Goal: Task Accomplishment & Management: Manage account settings

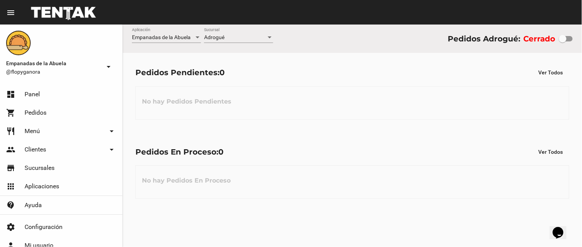
click at [443, 101] on div "No hay Pedidos Pendientes" at bounding box center [353, 102] width 434 height 33
drag, startPoint x: 563, startPoint y: 41, endPoint x: 573, endPoint y: 41, distance: 10.0
click at [573, 41] on div at bounding box center [570, 39] width 8 height 8
checkbox input "true"
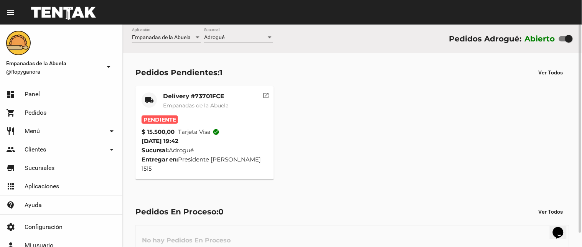
click at [196, 95] on mat-card-title "Delivery #73701FCE" at bounding box center [196, 97] width 66 height 8
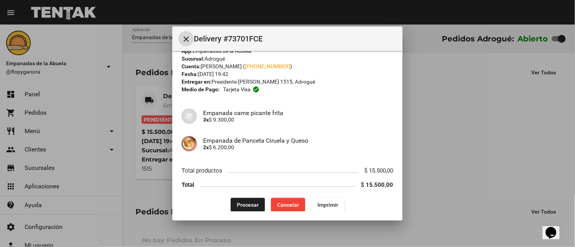
scroll to position [19, 0]
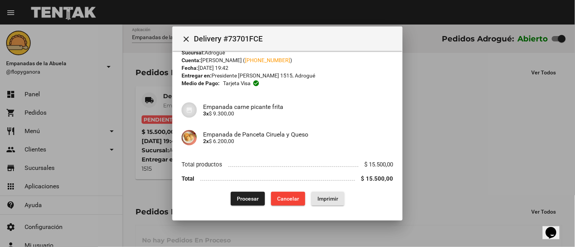
click at [322, 194] on button "Imprimir" at bounding box center [327, 199] width 33 height 14
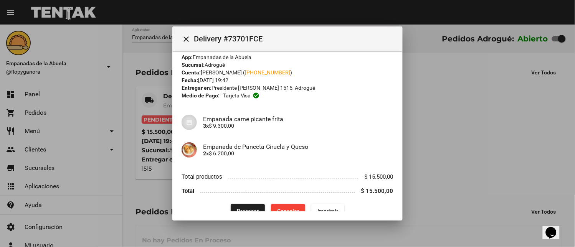
scroll to position [19, 0]
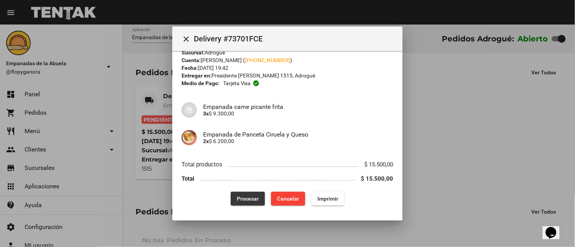
click at [247, 200] on span "Procesar" at bounding box center [248, 199] width 22 height 6
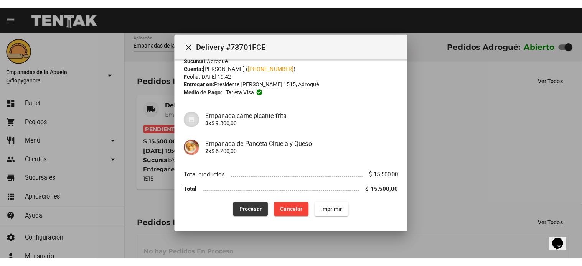
scroll to position [0, 0]
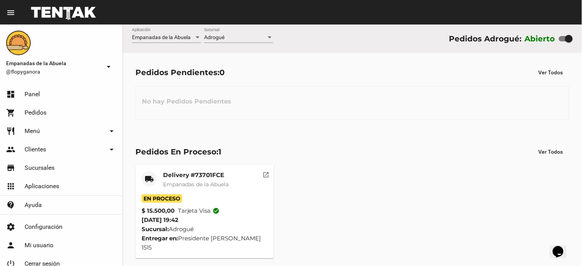
click at [320, 137] on flou-dashboard-view "Empanadas de la Abuela Aplicación Adrogué Sucursal Pedidos Adrogué: Abierto Ped…" at bounding box center [353, 148] width 460 height 247
click at [298, 114] on div "No hay Pedidos Pendientes" at bounding box center [353, 102] width 434 height 33
click at [266, 173] on mat-icon "open_in_new" at bounding box center [266, 173] width 7 height 7
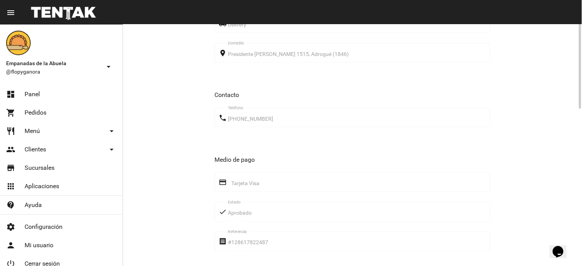
scroll to position [351, 0]
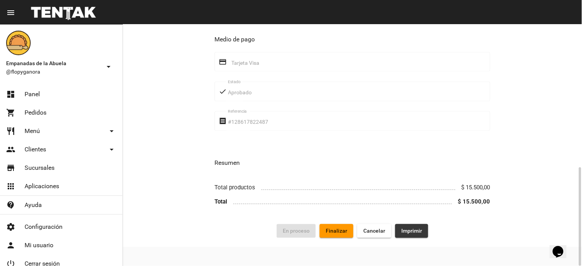
click at [411, 233] on span "Imprimir" at bounding box center [412, 231] width 21 height 6
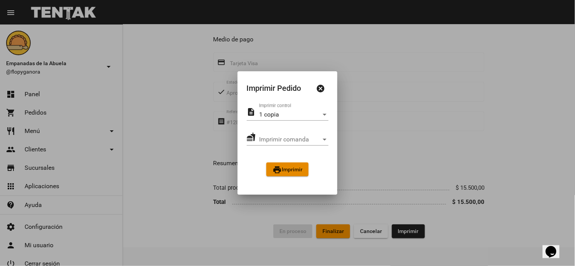
click at [302, 167] on span "print Imprimir" at bounding box center [288, 170] width 30 height 6
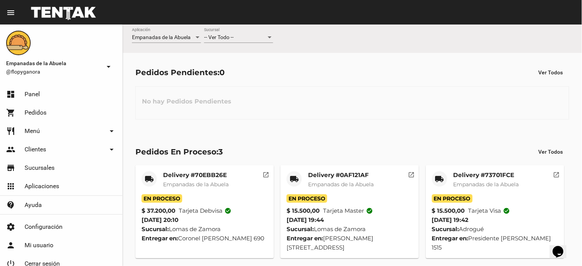
click at [450, 109] on div "No hay Pedidos Pendientes" at bounding box center [353, 102] width 434 height 33
click at [267, 35] on div at bounding box center [269, 38] width 7 height 6
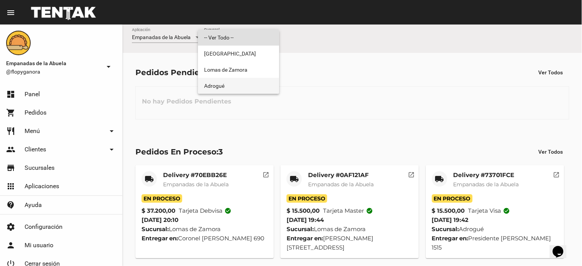
click at [231, 89] on span "Adrogué" at bounding box center [238, 86] width 69 height 16
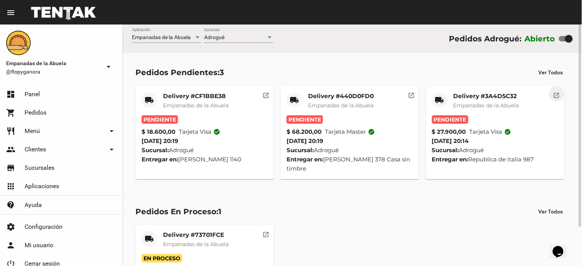
click at [556, 95] on mat-icon "open_in_new" at bounding box center [557, 94] width 7 height 7
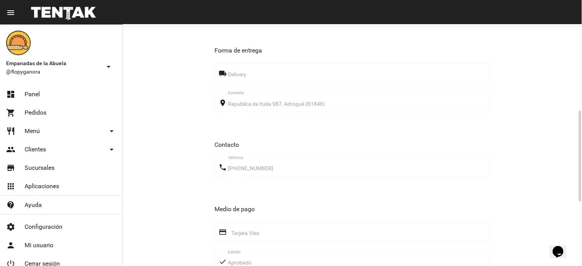
scroll to position [401, 0]
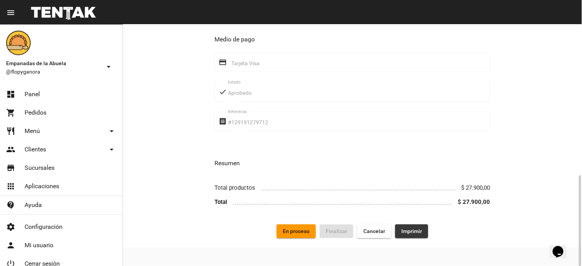
click at [414, 227] on button "Imprimir" at bounding box center [411, 232] width 33 height 14
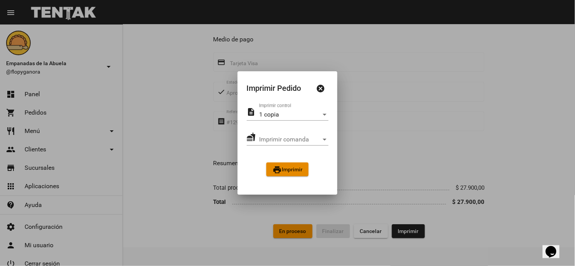
click at [278, 169] on mat-icon "print" at bounding box center [277, 169] width 9 height 9
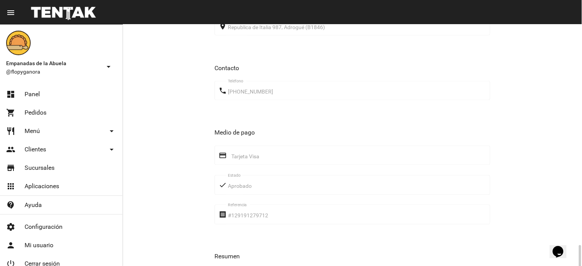
scroll to position [401, 0]
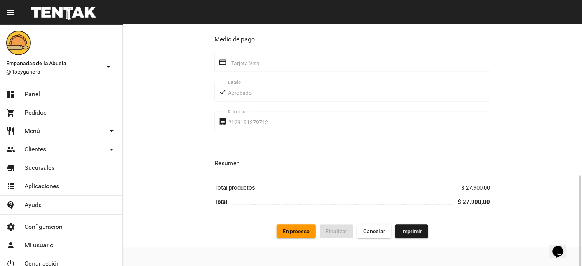
click at [296, 230] on span "En proceso" at bounding box center [296, 231] width 27 height 6
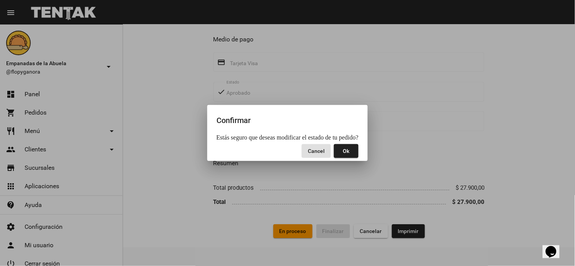
click at [342, 152] on button "Ok" at bounding box center [346, 151] width 25 height 14
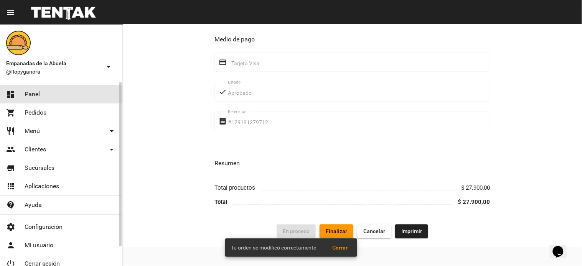
click at [51, 93] on link "dashboard Panel" at bounding box center [61, 94] width 122 height 18
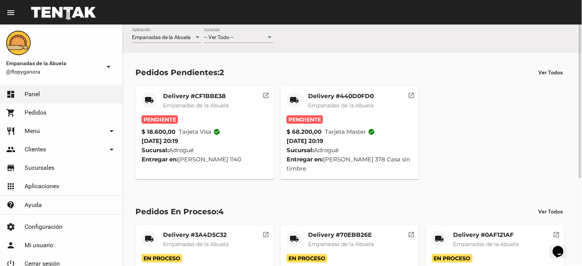
click at [411, 94] on mat-icon "open_in_new" at bounding box center [411, 94] width 7 height 7
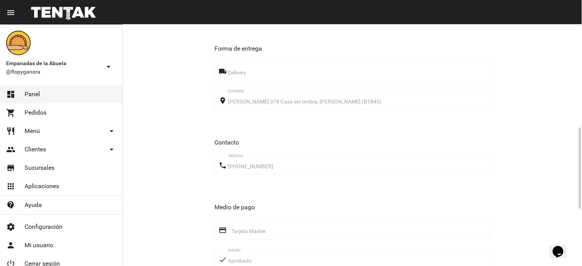
scroll to position [476, 0]
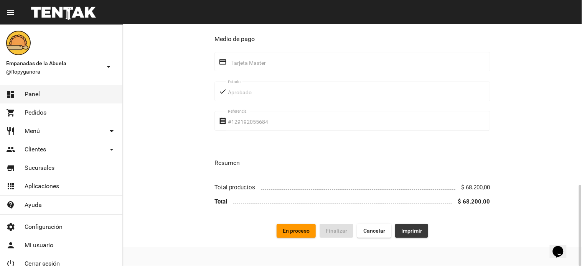
click at [410, 228] on span "Imprimir" at bounding box center [412, 231] width 21 height 6
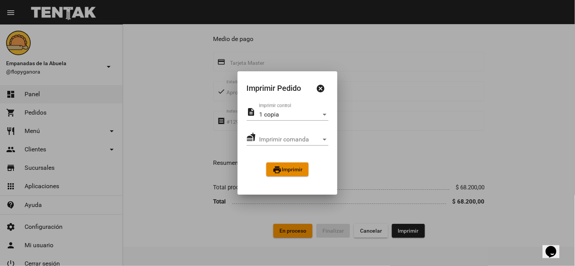
click at [293, 169] on span "print Imprimir" at bounding box center [288, 170] width 30 height 6
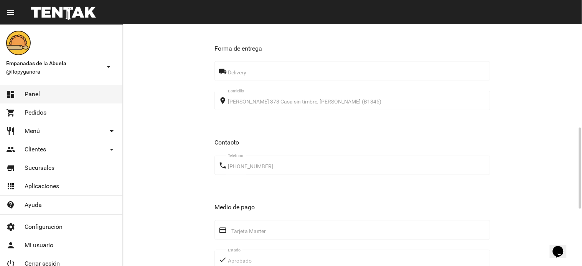
scroll to position [476, 0]
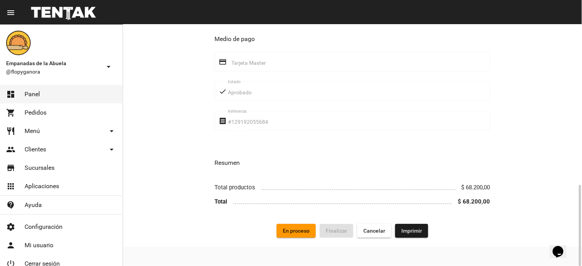
click at [308, 233] on span "En proceso" at bounding box center [296, 231] width 27 height 6
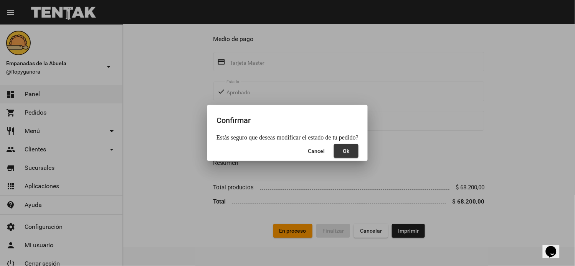
click at [347, 150] on span "Ok" at bounding box center [346, 151] width 7 height 6
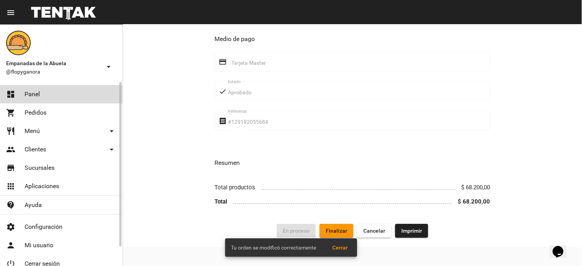
click at [82, 97] on link "dashboard Panel" at bounding box center [61, 94] width 122 height 18
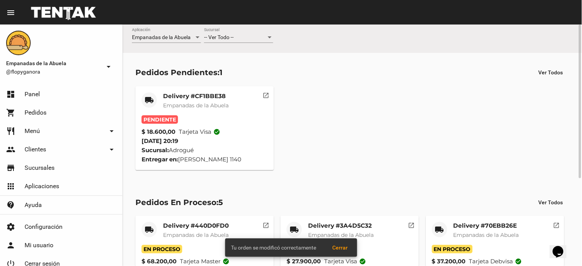
click at [267, 94] on mat-icon "open_in_new" at bounding box center [266, 94] width 7 height 7
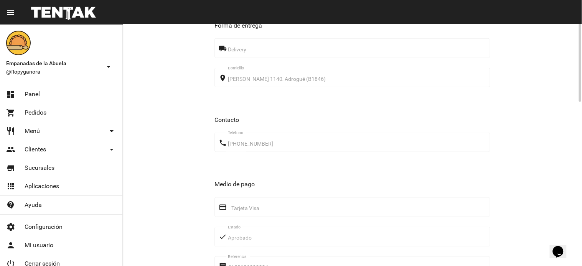
scroll to position [376, 0]
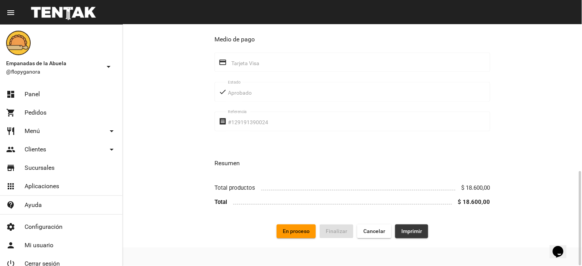
click at [408, 234] on span "Imprimir" at bounding box center [412, 232] width 21 height 6
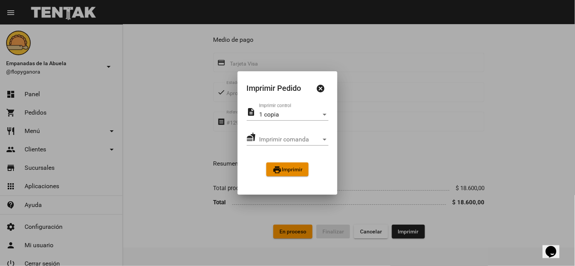
click at [290, 168] on span "print Imprimir" at bounding box center [288, 170] width 30 height 6
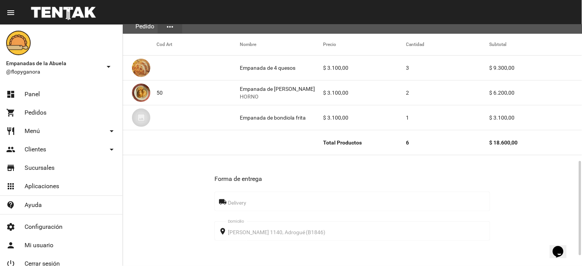
scroll to position [376, 0]
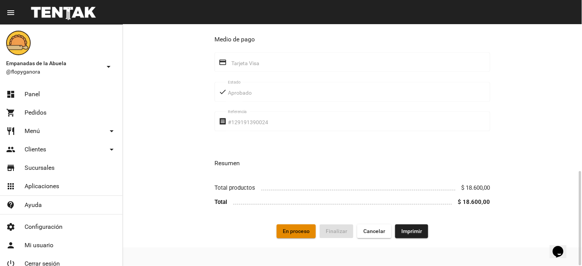
click at [298, 232] on span "En proceso" at bounding box center [296, 232] width 27 height 6
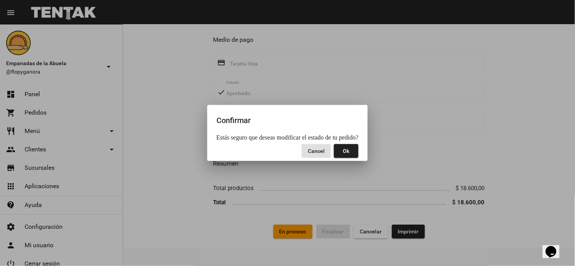
click at [339, 151] on button "Ok" at bounding box center [346, 151] width 25 height 14
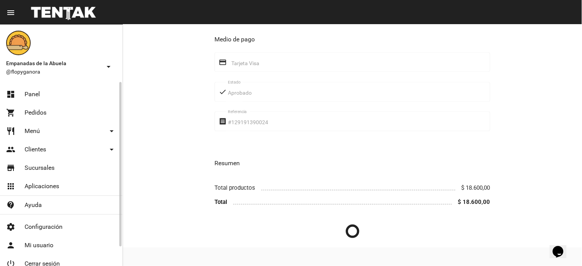
click at [38, 93] on span "Panel" at bounding box center [32, 95] width 15 height 8
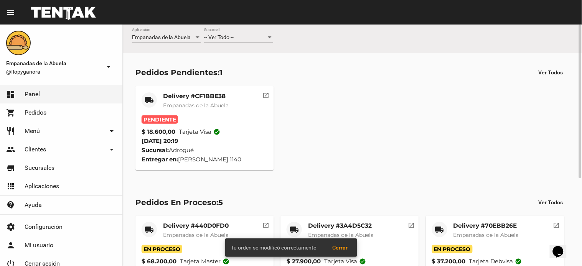
click at [263, 96] on mat-icon "open_in_new" at bounding box center [266, 94] width 7 height 7
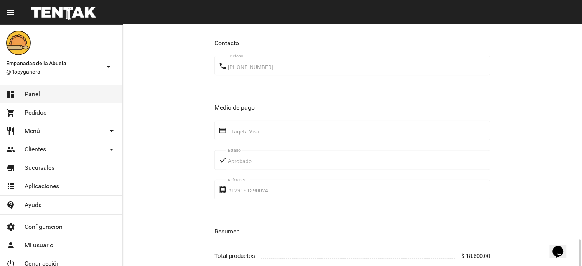
scroll to position [376, 0]
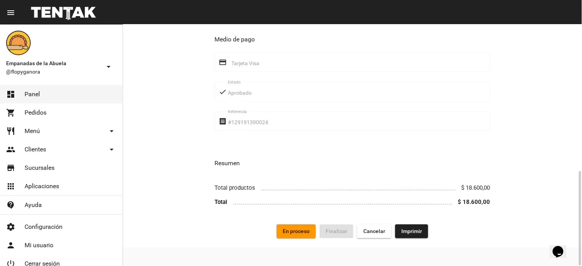
click at [404, 232] on span "Imprimir" at bounding box center [412, 232] width 21 height 6
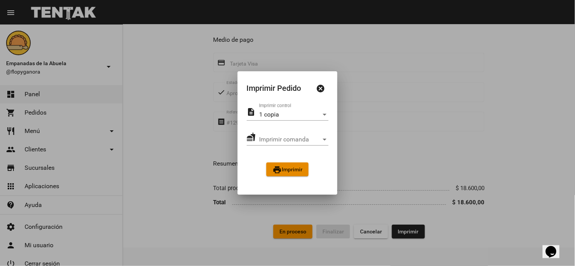
click at [297, 170] on span "print Imprimir" at bounding box center [288, 170] width 30 height 6
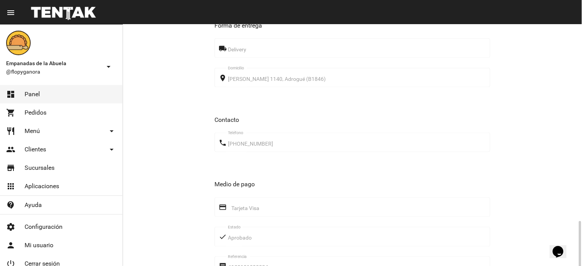
scroll to position [376, 0]
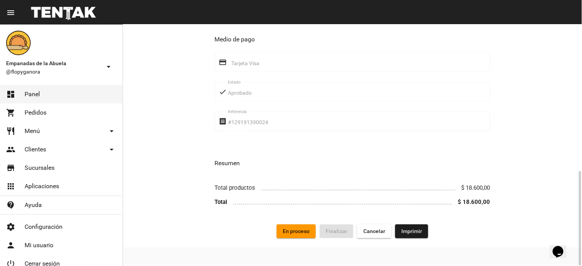
click at [303, 233] on span "En proceso" at bounding box center [296, 232] width 27 height 6
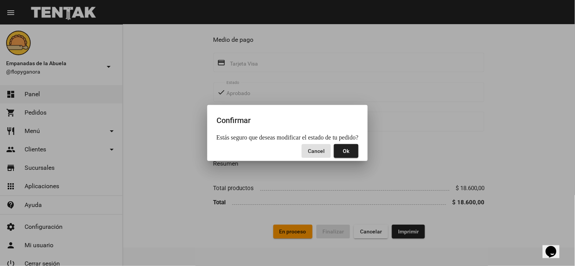
click at [347, 151] on span "Ok" at bounding box center [346, 151] width 7 height 6
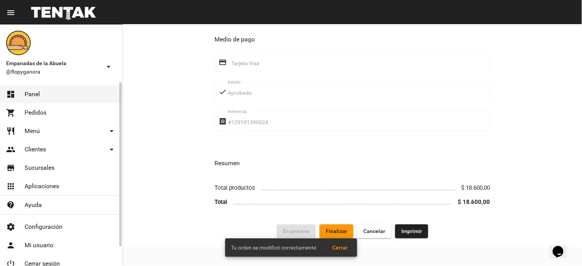
click at [71, 90] on link "dashboard Panel" at bounding box center [61, 94] width 122 height 18
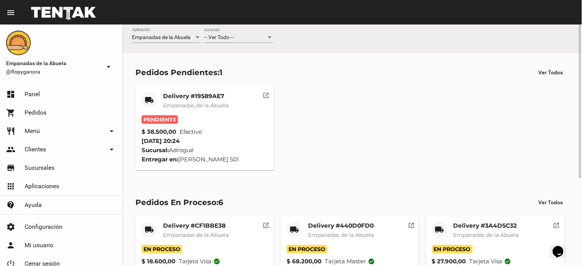
click at [187, 77] on div "Pedidos Pendientes: 1" at bounding box center [179, 72] width 87 height 12
click at [194, 91] on mat-card "local_shipping Delivery #19589AE7 Empanadas de la Abuela Pendiente $ 38.500,00 …" at bounding box center [205, 128] width 139 height 84
click at [212, 100] on div "Delivery #19589AE7 Empanadas de la Abuela" at bounding box center [196, 104] width 66 height 23
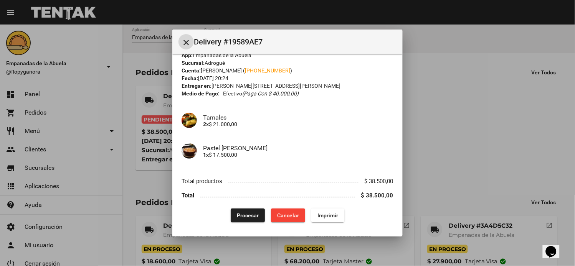
scroll to position [13, 0]
click at [336, 213] on button "Imprimir" at bounding box center [327, 215] width 33 height 14
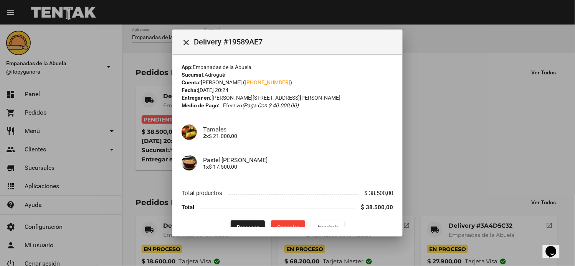
drag, startPoint x: 247, startPoint y: 223, endPoint x: 194, endPoint y: 262, distance: 65.6
click at [248, 223] on button "Procesar" at bounding box center [248, 228] width 34 height 14
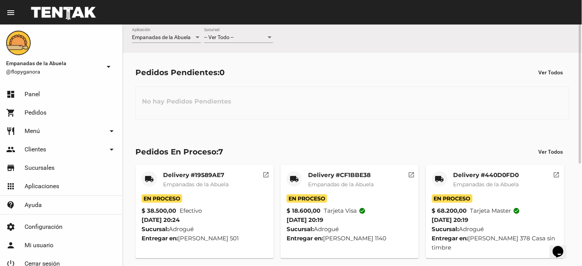
click at [261, 37] on div "-- Ver Todo --" at bounding box center [235, 38] width 62 height 6
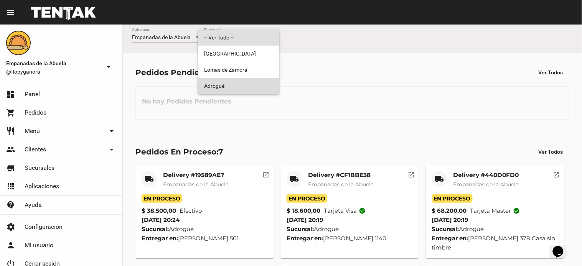
click at [250, 83] on span "Adrogué" at bounding box center [238, 86] width 69 height 16
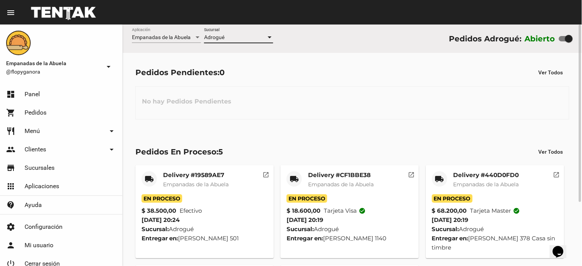
click at [563, 36] on div at bounding box center [566, 38] width 14 height 5
click at [563, 41] on input "checkbox" at bounding box center [563, 41] width 0 height 0
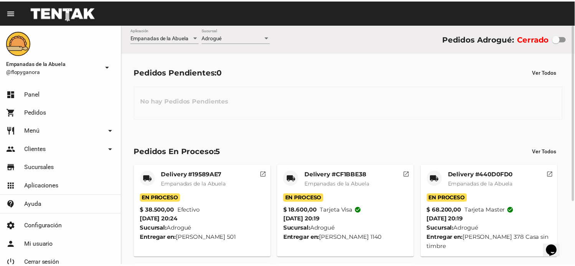
scroll to position [86, 0]
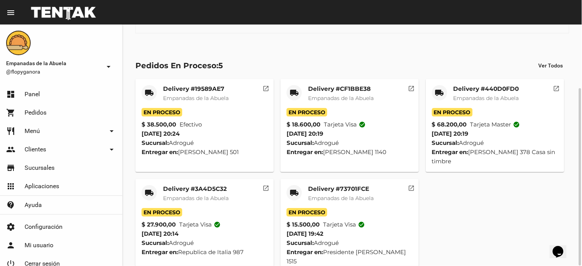
click at [290, 185] on div "local_shipping" at bounding box center [294, 192] width 15 height 15
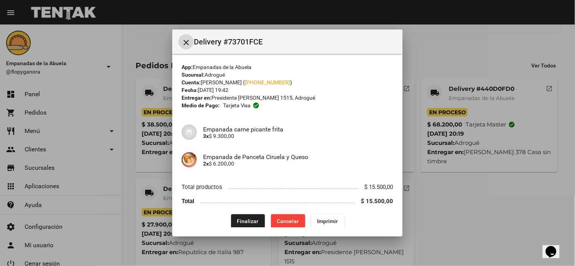
scroll to position [7, 0]
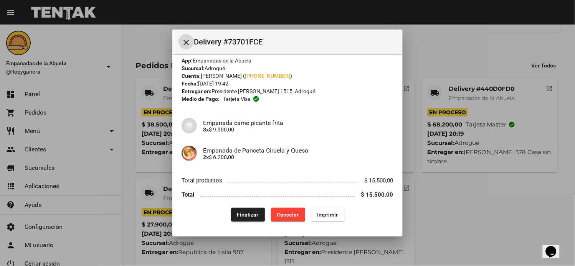
click at [243, 212] on span "Finalizar" at bounding box center [248, 215] width 22 height 6
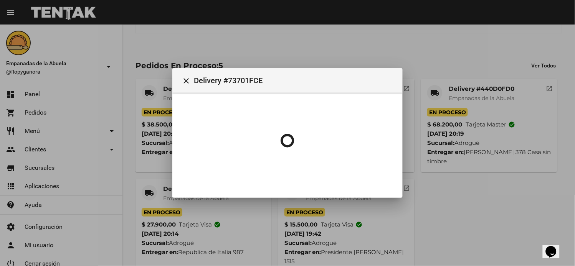
scroll to position [0, 0]
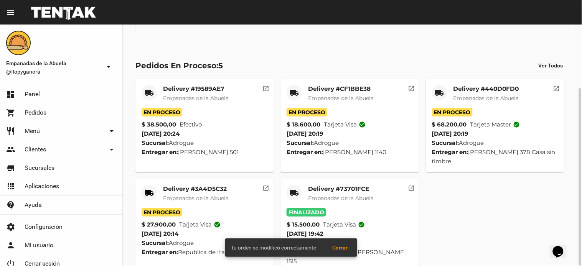
click at [146, 189] on mat-icon "local_shipping" at bounding box center [149, 193] width 9 height 9
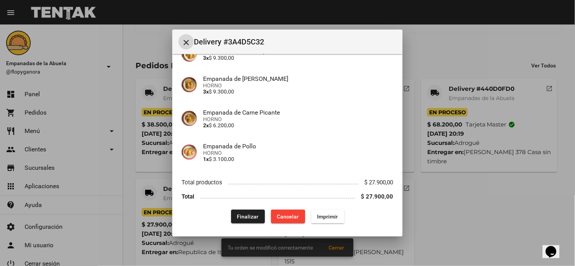
scroll to position [81, 0]
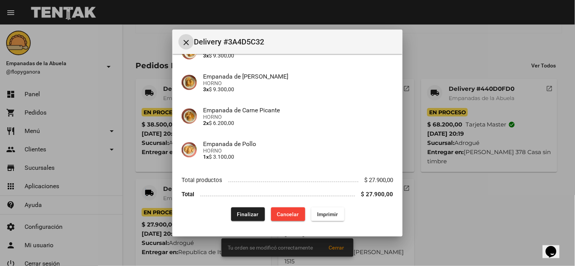
drag, startPoint x: 235, startPoint y: 214, endPoint x: 276, endPoint y: 197, distance: 45.1
click at [237, 214] on span "Finalizar" at bounding box center [248, 215] width 22 height 6
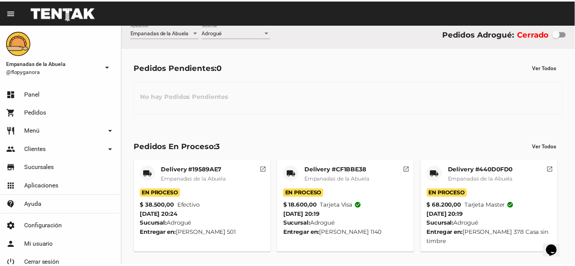
scroll to position [0, 0]
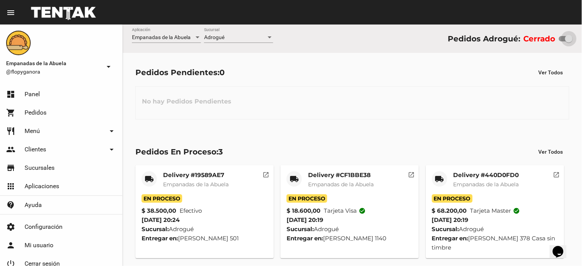
drag, startPoint x: 564, startPoint y: 36, endPoint x: 581, endPoint y: 43, distance: 18.6
click at [581, 43] on div "Empanadas de la Abuela Aplicación Adrogué Sucursal Pedidos Adrogué: Cerrado" at bounding box center [353, 39] width 460 height 28
checkbox input "true"
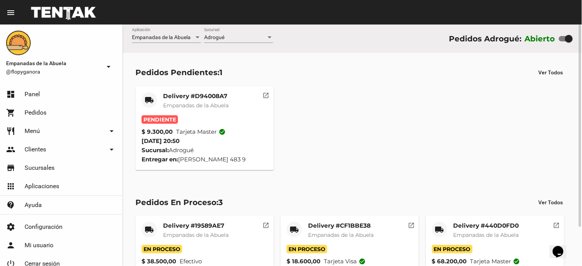
click at [190, 87] on mat-card "local_shipping Delivery #D94008A7 Empanadas de la Abuela Pendiente $ 9.300,00 T…" at bounding box center [205, 128] width 139 height 84
click at [213, 99] on mat-card-title "Delivery #D94008A7" at bounding box center [196, 97] width 66 height 8
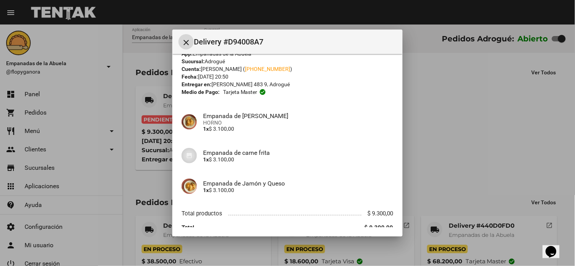
scroll to position [46, 0]
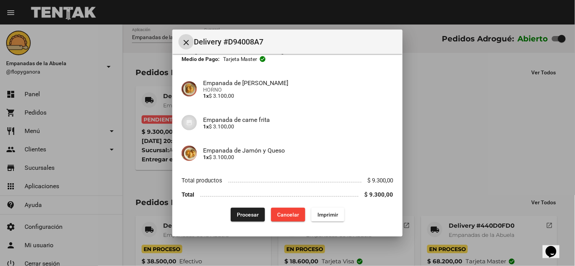
click at [321, 207] on div "App: Empanadas de la Abuela Sucursal: Adrogué Cuenta: Dana Santelli ( +54 11358…" at bounding box center [288, 119] width 212 height 205
drag, startPoint x: 316, startPoint y: 213, endPoint x: 229, endPoint y: 178, distance: 93.5
click at [318, 213] on span "Imprimir" at bounding box center [328, 215] width 21 height 6
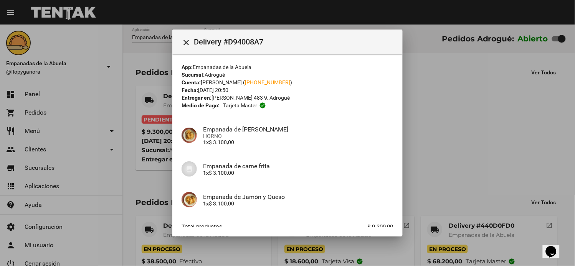
scroll to position [46, 0]
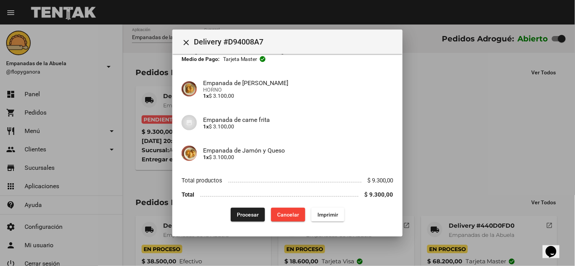
click at [237, 218] on button "Procesar" at bounding box center [248, 215] width 34 height 14
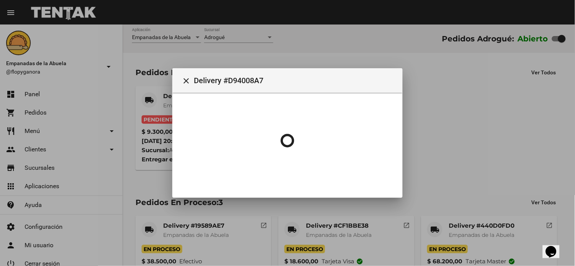
scroll to position [0, 0]
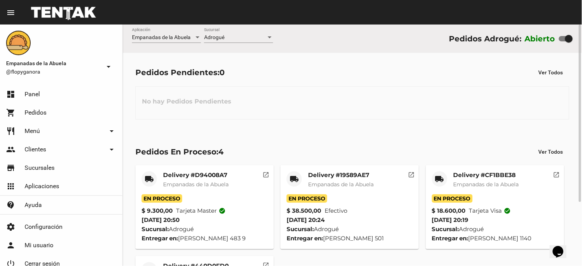
click at [470, 186] on span "Empanadas de la Abuela" at bounding box center [487, 184] width 66 height 7
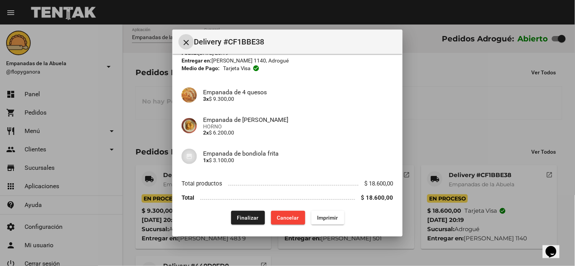
scroll to position [40, 0]
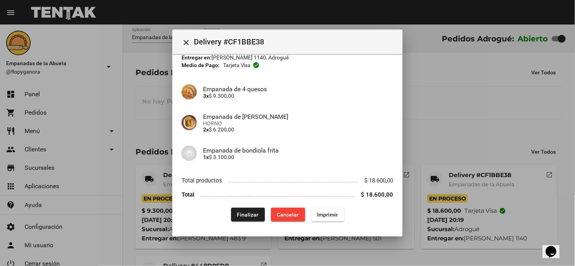
click at [241, 210] on div "App: Empanadas de la Abuela Sucursal: Adrogué Cuenta: Maria Cervio ( +54 113644…" at bounding box center [288, 122] width 212 height 199
click at [244, 216] on span "Finalizar" at bounding box center [248, 215] width 22 height 6
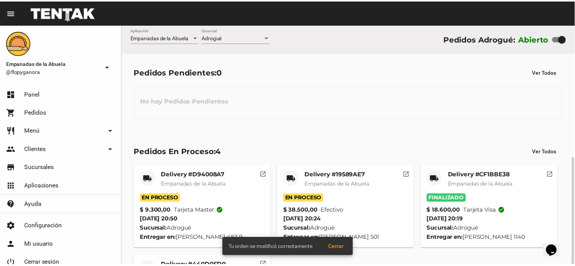
scroll to position [86, 0]
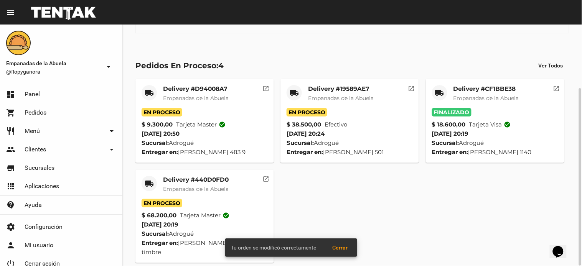
click at [148, 182] on mat-icon "local_shipping" at bounding box center [149, 183] width 9 height 9
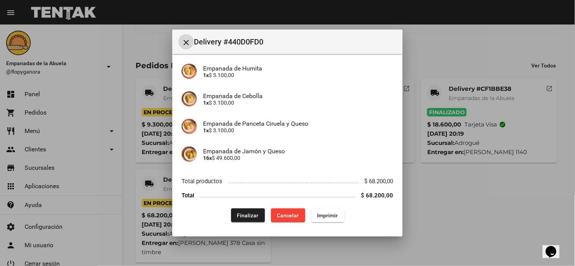
scroll to position [157, 0]
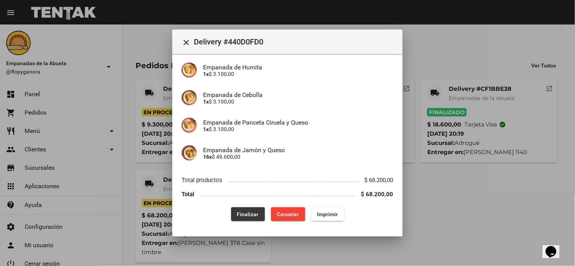
drag, startPoint x: 252, startPoint y: 218, endPoint x: 241, endPoint y: 229, distance: 16.3
click at [251, 218] on button "Finalizar" at bounding box center [248, 215] width 34 height 14
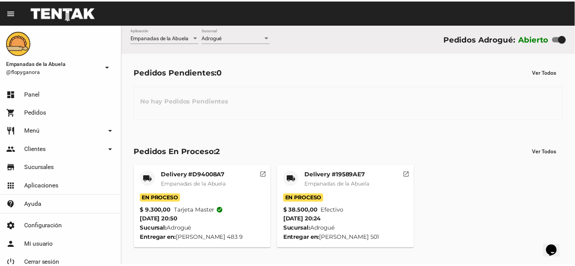
scroll to position [0, 0]
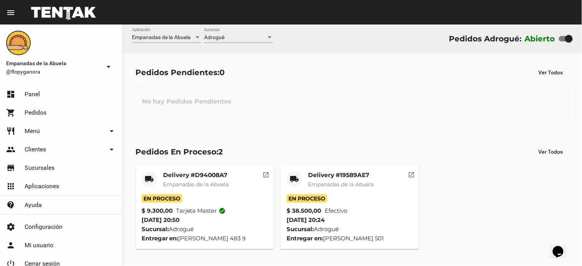
click at [300, 175] on div "local_shipping" at bounding box center [294, 179] width 15 height 15
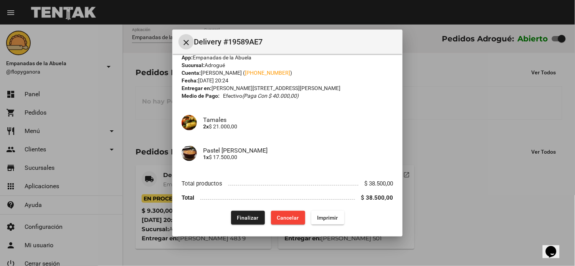
scroll to position [13, 0]
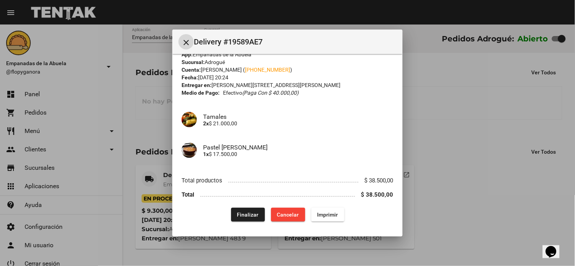
click at [244, 213] on span "Finalizar" at bounding box center [248, 215] width 22 height 6
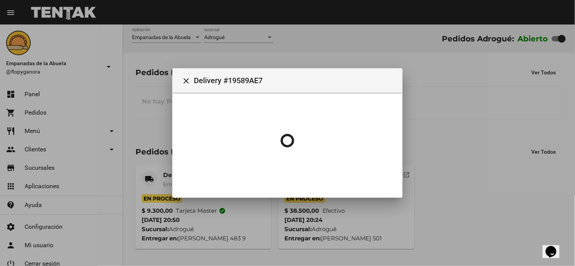
scroll to position [0, 0]
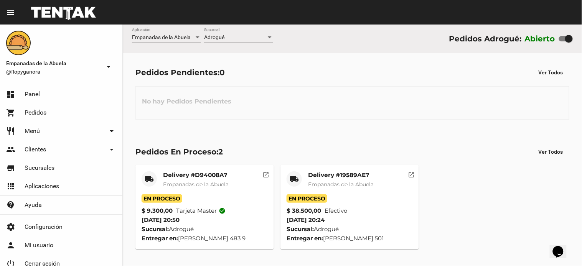
click at [209, 186] on span "Empanadas de la Abuela" at bounding box center [196, 184] width 66 height 7
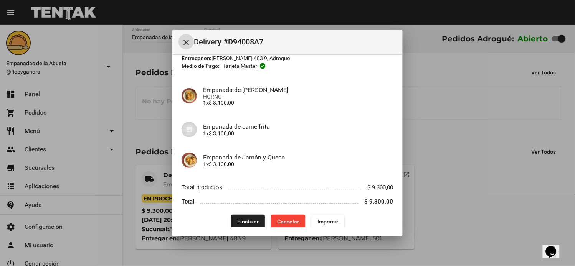
scroll to position [46, 0]
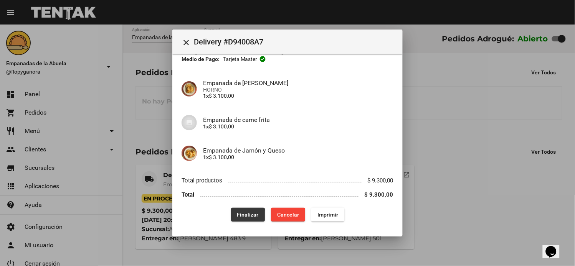
click at [237, 216] on span "Finalizar" at bounding box center [248, 215] width 22 height 6
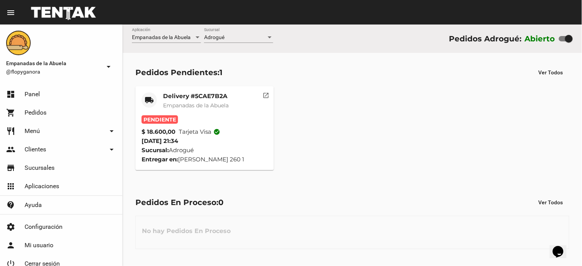
click at [194, 99] on mat-card-title "Delivery #5CAE7B2A" at bounding box center [196, 97] width 66 height 8
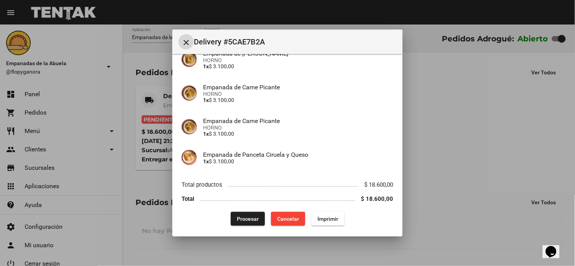
scroll to position [142, 0]
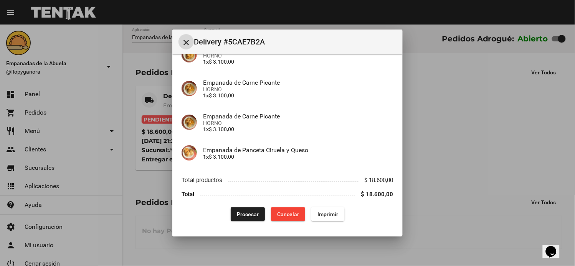
click at [328, 206] on div "App: Empanadas de la Abuela Sucursal: Adrogué Cuenta: Glenda Gonzalez ( +54 116…" at bounding box center [288, 71] width 212 height 300
click at [321, 218] on button "Imprimir" at bounding box center [327, 215] width 33 height 14
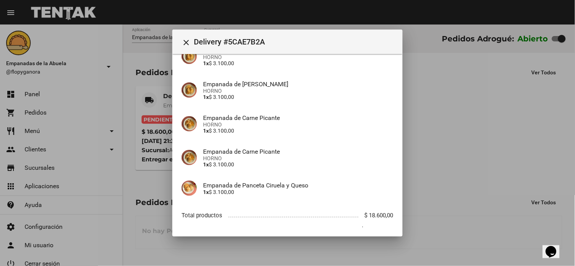
scroll to position [142, 0]
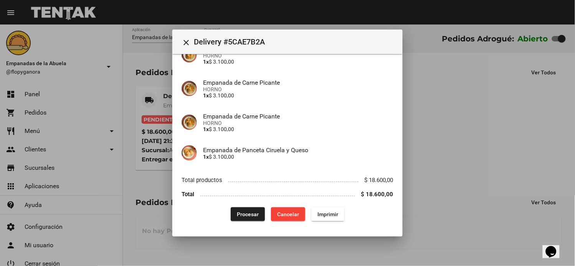
click at [237, 212] on span "Procesar" at bounding box center [248, 215] width 22 height 6
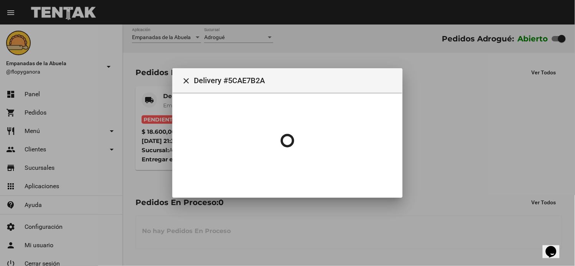
scroll to position [0, 0]
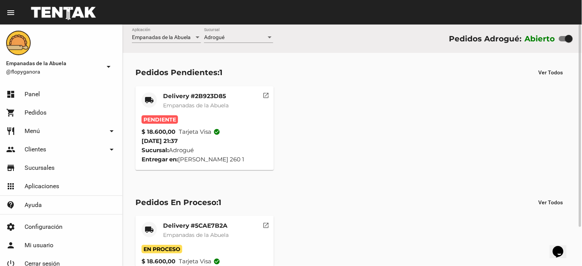
click at [169, 101] on div "Delivery #2B923D85 Empanadas de la Abuela" at bounding box center [196, 104] width 66 height 23
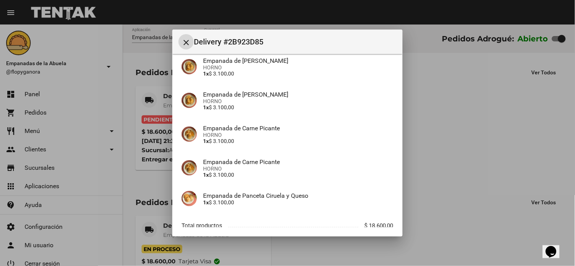
scroll to position [142, 0]
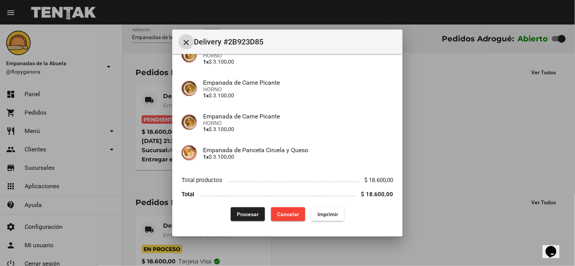
click at [318, 212] on span "Imprimir" at bounding box center [328, 215] width 21 height 6
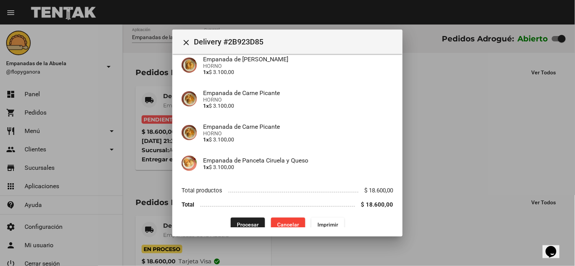
scroll to position [142, 0]
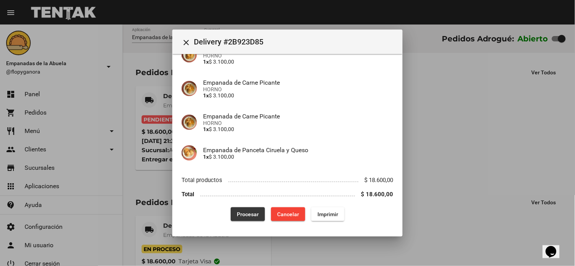
click at [242, 217] on span "Procesar" at bounding box center [248, 215] width 22 height 6
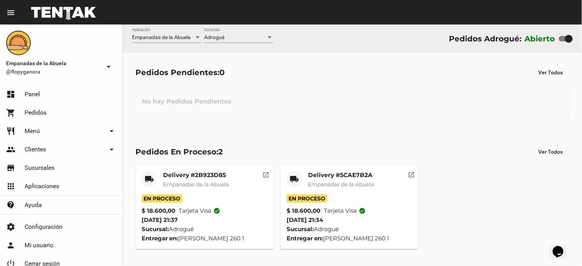
click at [336, 184] on span "Empanadas de la Abuela" at bounding box center [341, 184] width 66 height 7
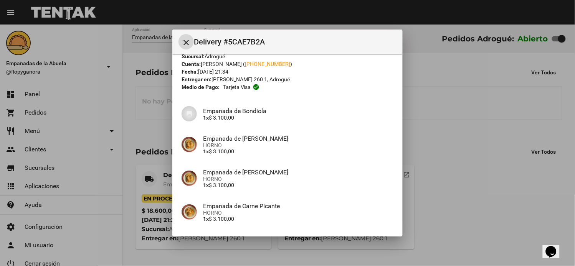
scroll to position [14, 0]
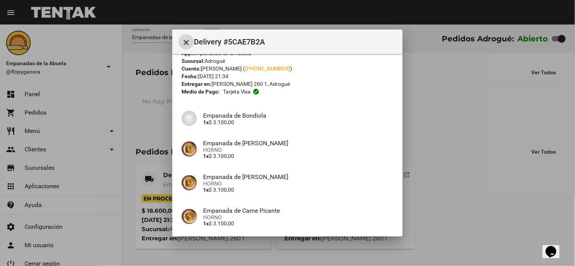
click at [455, 118] on div at bounding box center [287, 133] width 575 height 266
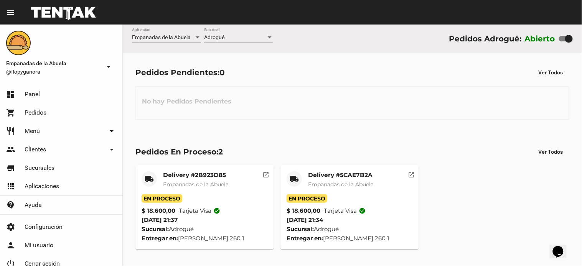
click at [226, 182] on span "Empanadas de la Abuela" at bounding box center [196, 184] width 66 height 7
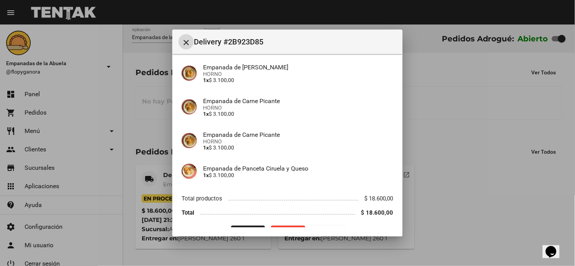
scroll to position [142, 0]
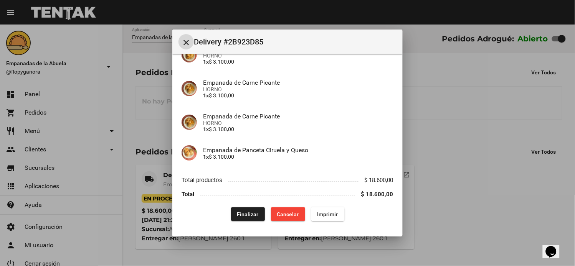
click at [279, 213] on span "Cancelar" at bounding box center [288, 215] width 22 height 6
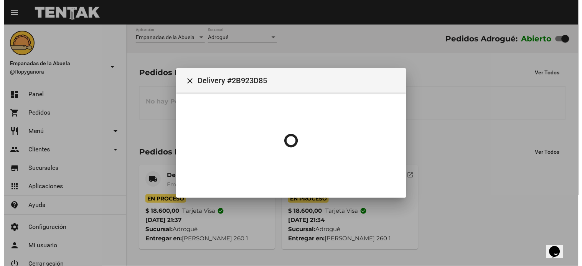
scroll to position [0, 0]
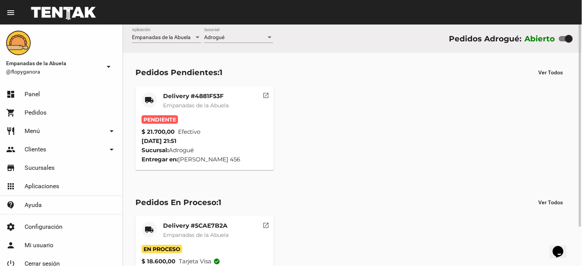
click at [174, 104] on span "Empanadas de la Abuela" at bounding box center [196, 105] width 66 height 7
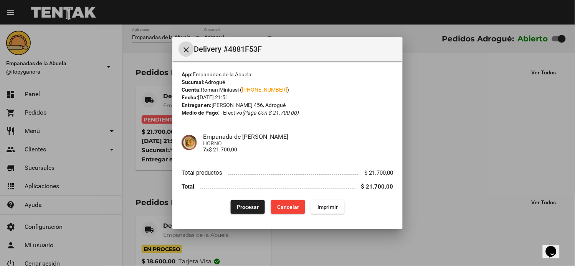
click at [320, 209] on span "Imprimir" at bounding box center [328, 207] width 21 height 6
click at [250, 201] on button "Procesar" at bounding box center [248, 207] width 34 height 14
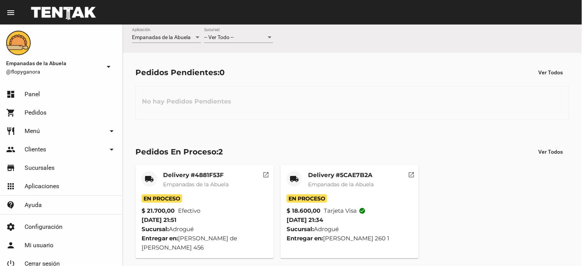
click at [223, 40] on span "-- Ver Todo --" at bounding box center [219, 37] width 30 height 6
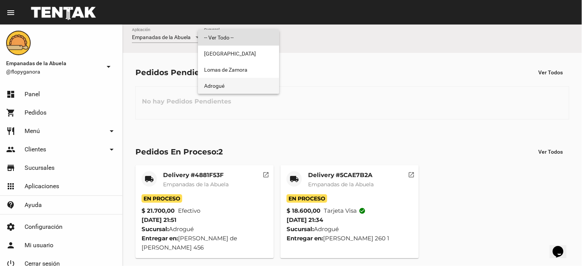
click at [228, 84] on span "Adrogué" at bounding box center [238, 86] width 69 height 16
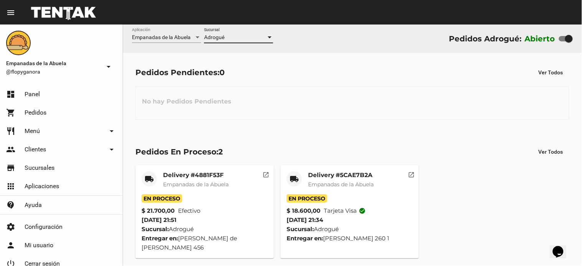
click at [267, 39] on div at bounding box center [269, 38] width 7 height 6
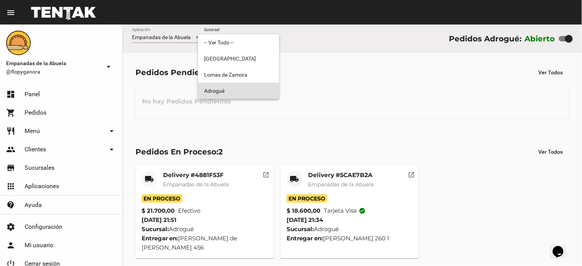
click at [223, 93] on span "Adrogué" at bounding box center [238, 91] width 69 height 16
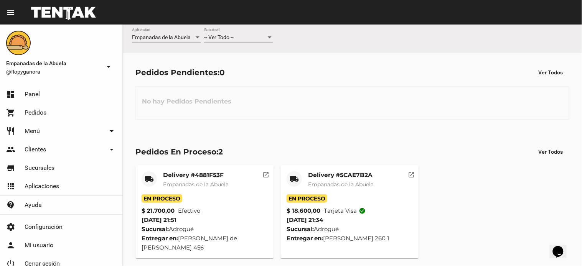
click at [239, 43] on div "-- Ver Todo -- Sucursal" at bounding box center [238, 39] width 69 height 22
click at [237, 43] on div "-- Ver Todo -- Sucursal" at bounding box center [238, 35] width 69 height 15
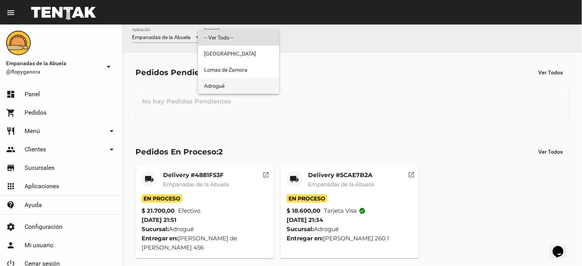
click at [237, 81] on span "Adrogué" at bounding box center [238, 86] width 69 height 16
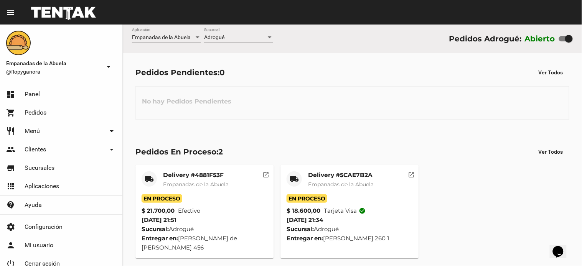
click at [217, 172] on mat-card-title "Delivery #4881F53F" at bounding box center [196, 176] width 66 height 8
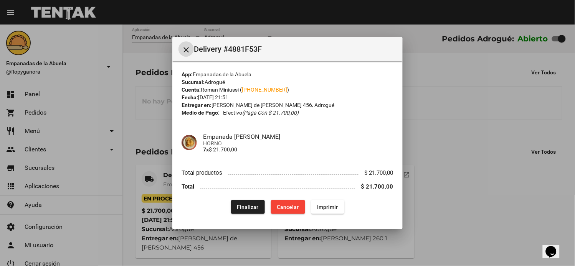
click at [255, 209] on span "Finalizar" at bounding box center [248, 207] width 22 height 6
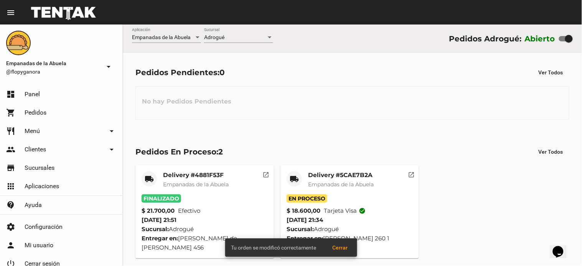
click at [333, 177] on mat-card-title "Delivery #5CAE7B2A" at bounding box center [341, 176] width 66 height 8
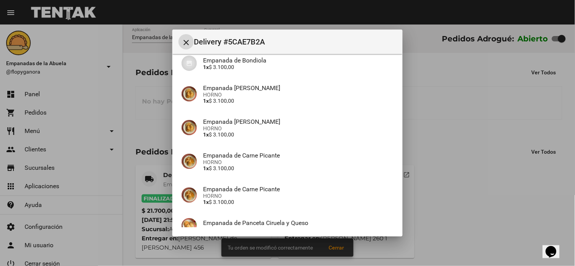
scroll to position [142, 0]
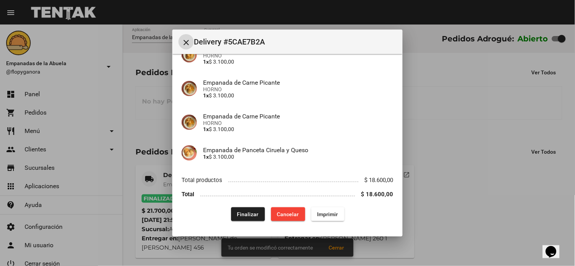
click at [246, 213] on span "Finalizar" at bounding box center [248, 215] width 22 height 6
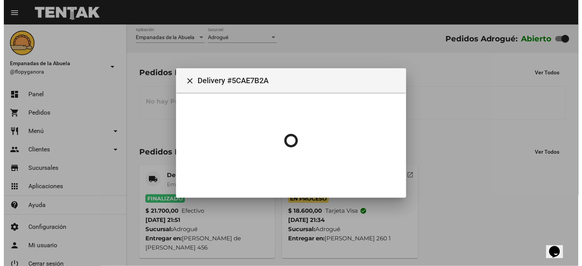
scroll to position [0, 0]
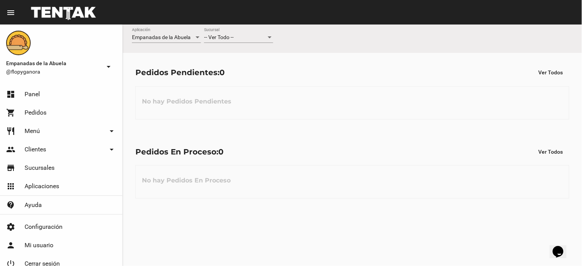
click at [225, 36] on span "-- Ver Todo --" at bounding box center [219, 37] width 30 height 6
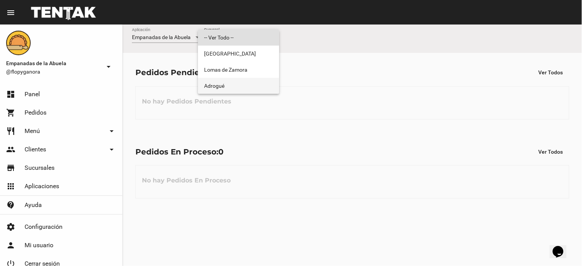
click at [224, 86] on span "Adrogué" at bounding box center [238, 86] width 69 height 16
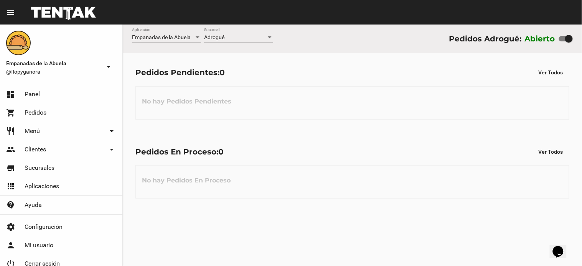
click at [350, 122] on div "Pedidos Pendientes: 0 Ver Todos No hay Pedidos Pendientes" at bounding box center [353, 92] width 460 height 79
click at [260, 33] on div "Adrogué Sucursal" at bounding box center [238, 35] width 69 height 15
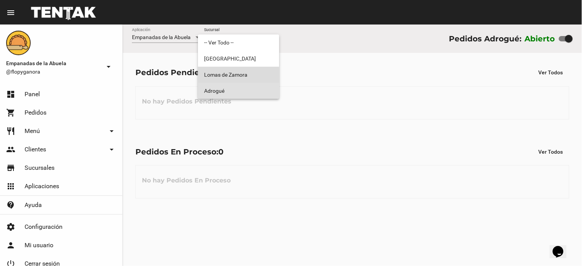
drag, startPoint x: 244, startPoint y: 77, endPoint x: 234, endPoint y: 46, distance: 32.7
click at [243, 77] on span "Lomas de Zamora" at bounding box center [238, 75] width 69 height 16
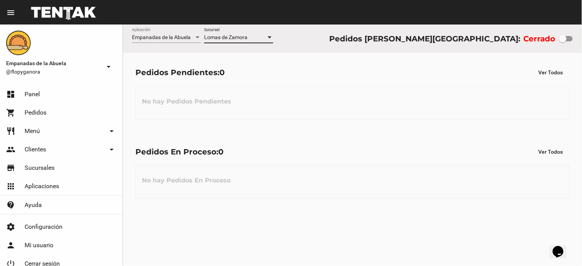
click at [238, 35] on span "Lomas de Zamora" at bounding box center [225, 37] width 43 height 6
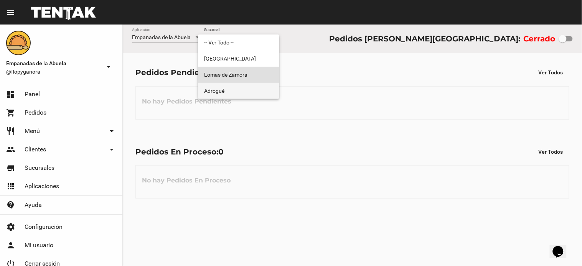
click at [232, 88] on span "Adrogué" at bounding box center [238, 91] width 69 height 16
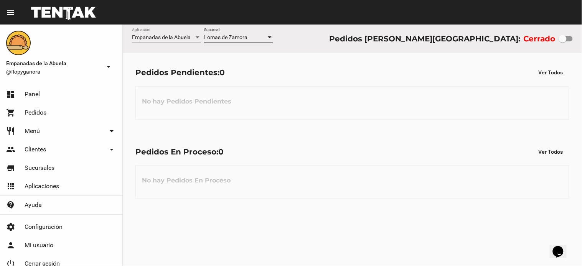
checkbox input "true"
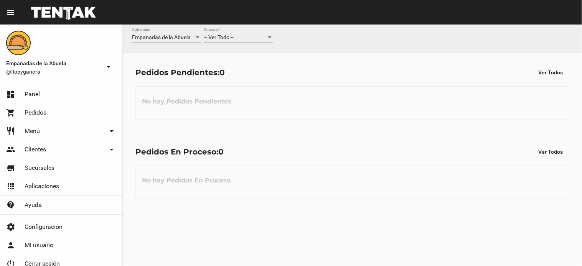
click at [233, 32] on div "-- Ver Todo -- Sucursal" at bounding box center [238, 35] width 69 height 15
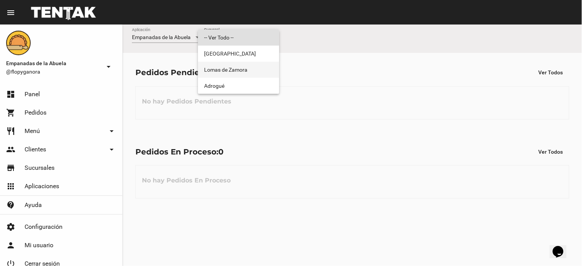
click at [232, 77] on span "Lomas de Zamora" at bounding box center [238, 70] width 69 height 16
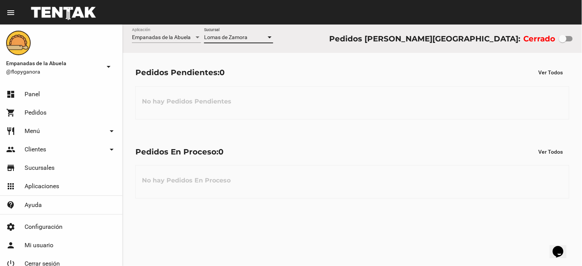
click at [238, 39] on span "Lomas de Zamora" at bounding box center [225, 37] width 43 height 6
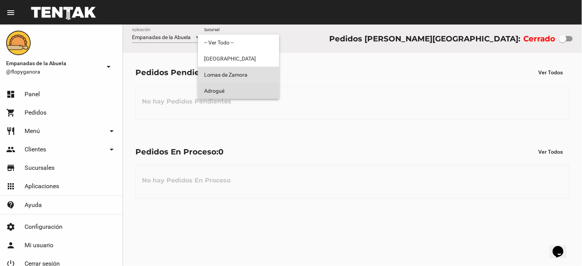
click at [245, 86] on span "Adrogué" at bounding box center [238, 91] width 69 height 16
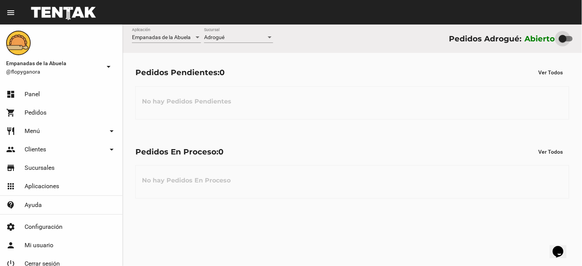
drag, startPoint x: 566, startPoint y: 36, endPoint x: 536, endPoint y: 36, distance: 30.3
click at [558, 35] on div "Abierto" at bounding box center [549, 39] width 48 height 12
checkbox input "false"
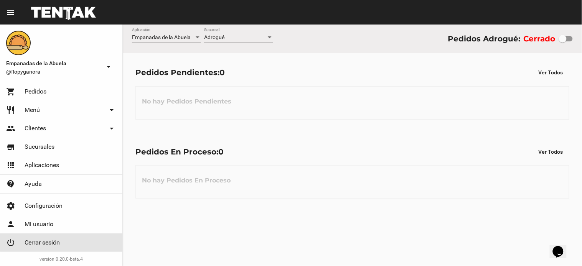
drag, startPoint x: 67, startPoint y: 237, endPoint x: 559, endPoint y: 53, distance: 525.5
click at [70, 236] on link "power_settings_new Cerrar sesión" at bounding box center [61, 243] width 122 height 18
